Goal: Task Accomplishment & Management: Book appointment/travel/reservation

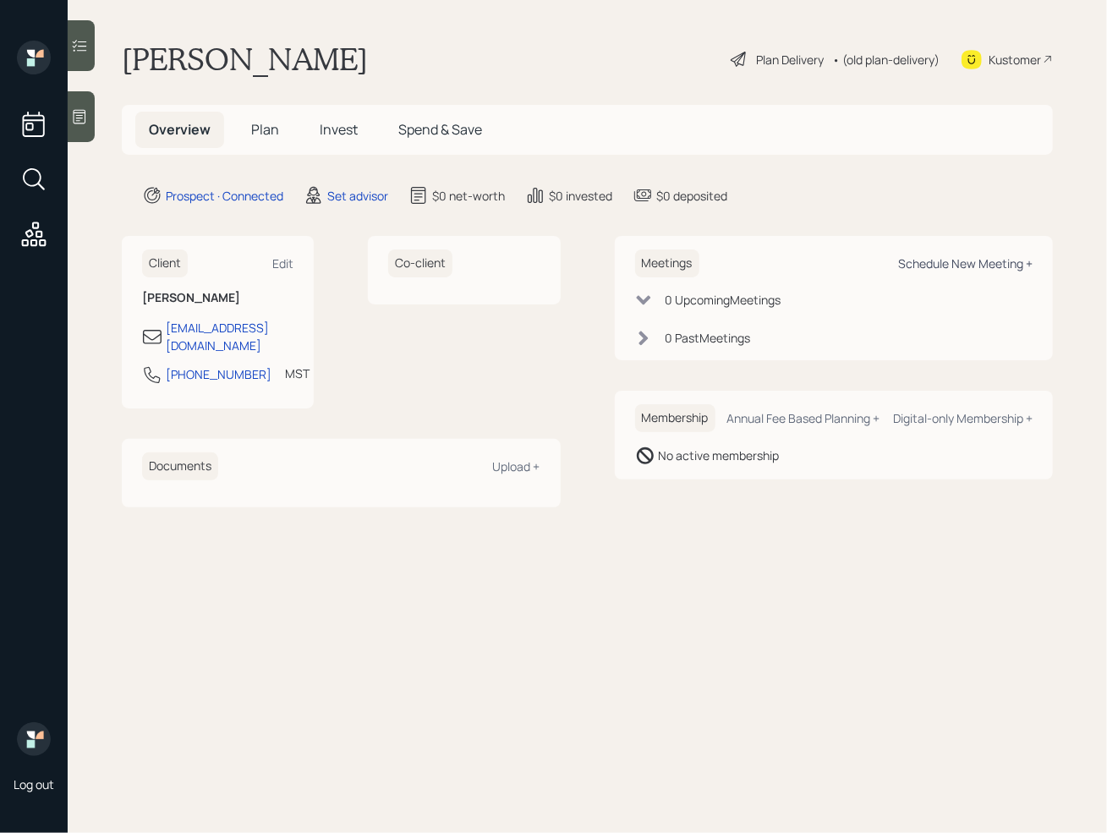
click at [978, 259] on div "Schedule New Meeting +" at bounding box center [966, 264] width 135 height 16
select select "round-[PERSON_NAME]"
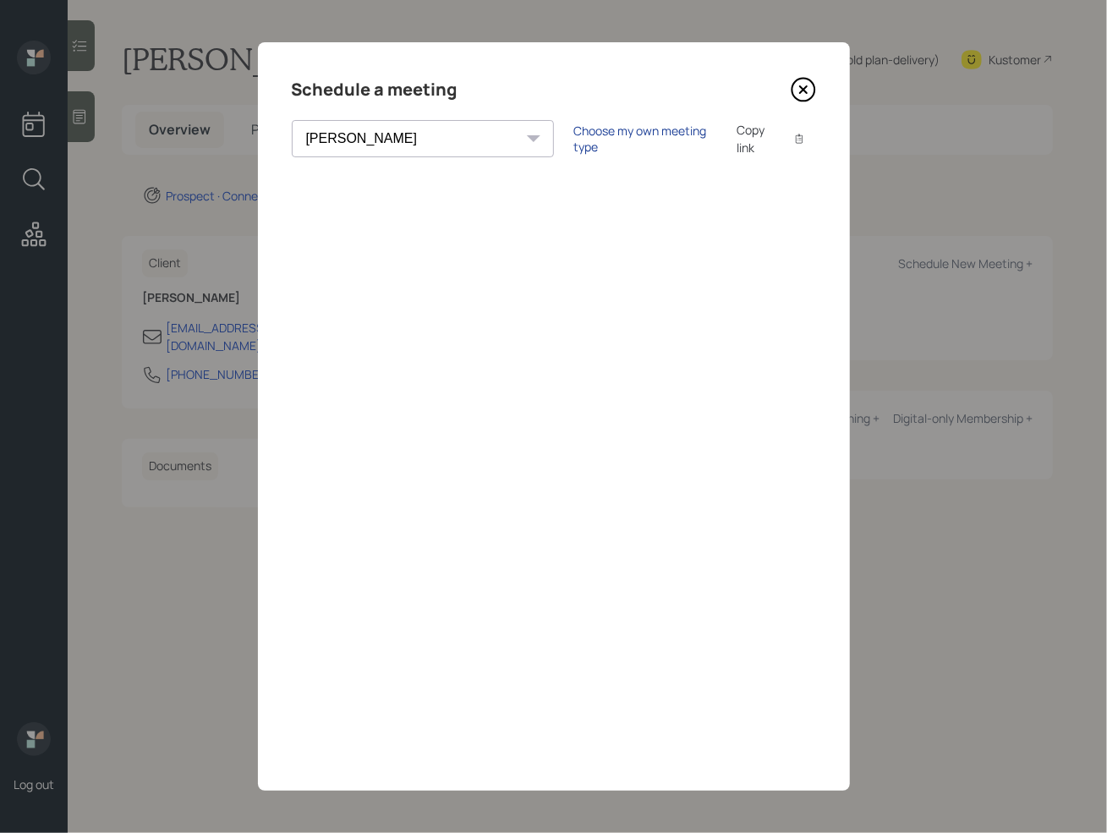
click at [574, 141] on div "Choose my own meeting type" at bounding box center [645, 139] width 142 height 32
click at [805, 88] on icon at bounding box center [803, 89] width 7 height 7
